Goal: Find specific page/section: Find specific page/section

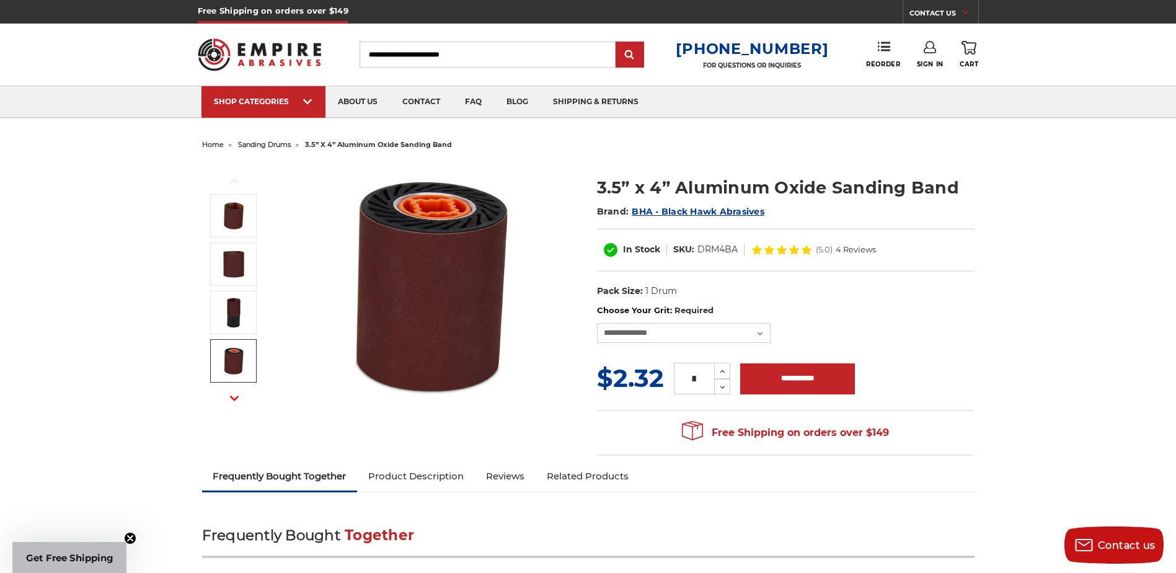
click at [262, 142] on span "sanding drums" at bounding box center [264, 144] width 53 height 9
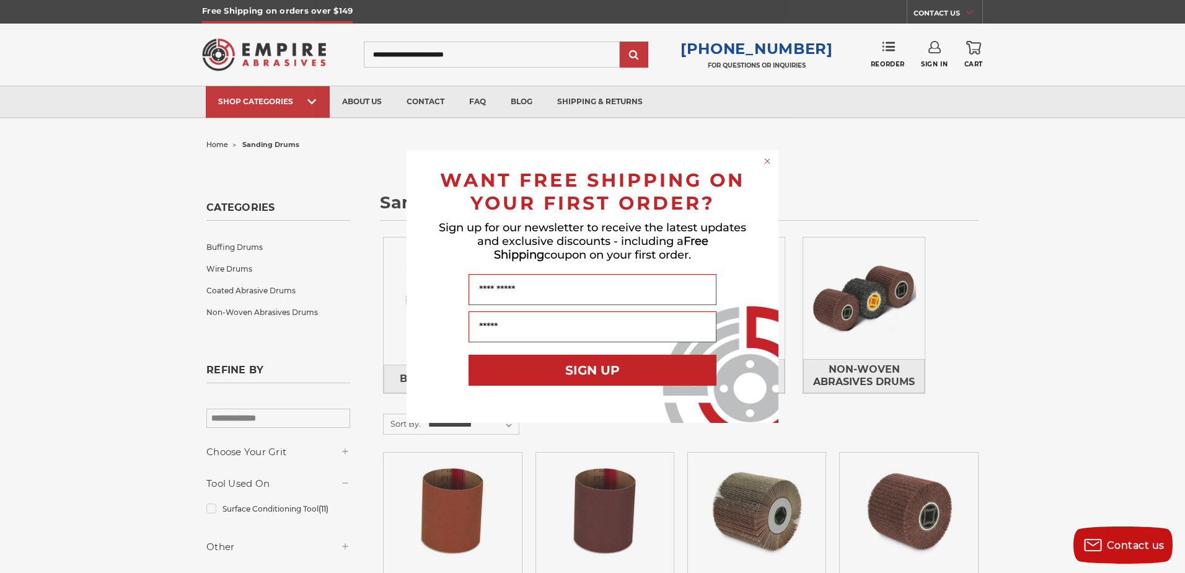
click at [766, 159] on circle "Close dialog" at bounding box center [768, 162] width 12 height 12
